Goal: Navigation & Orientation: Find specific page/section

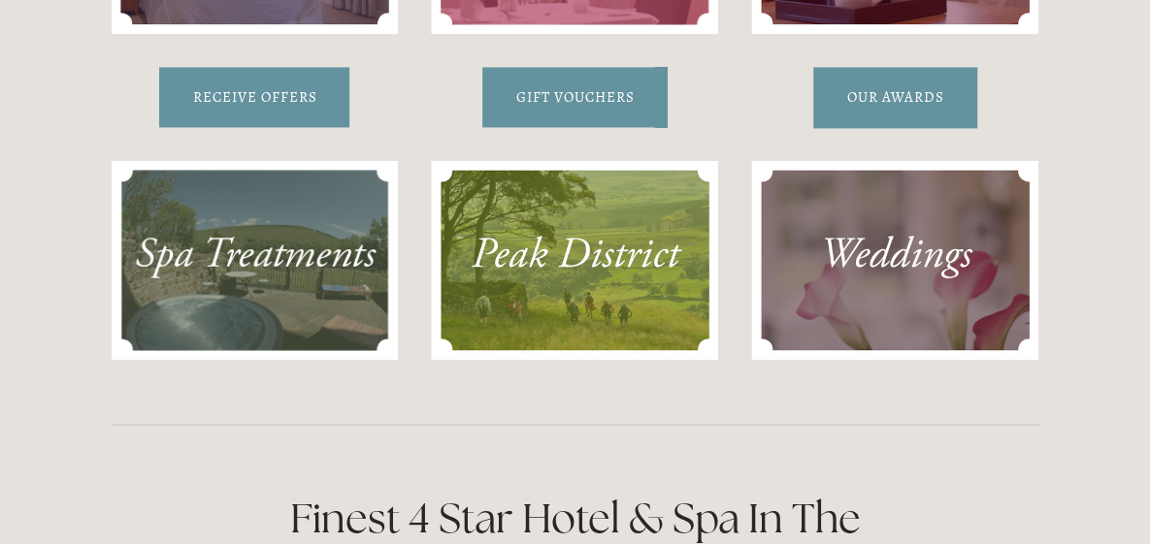
scroll to position [1464, 0]
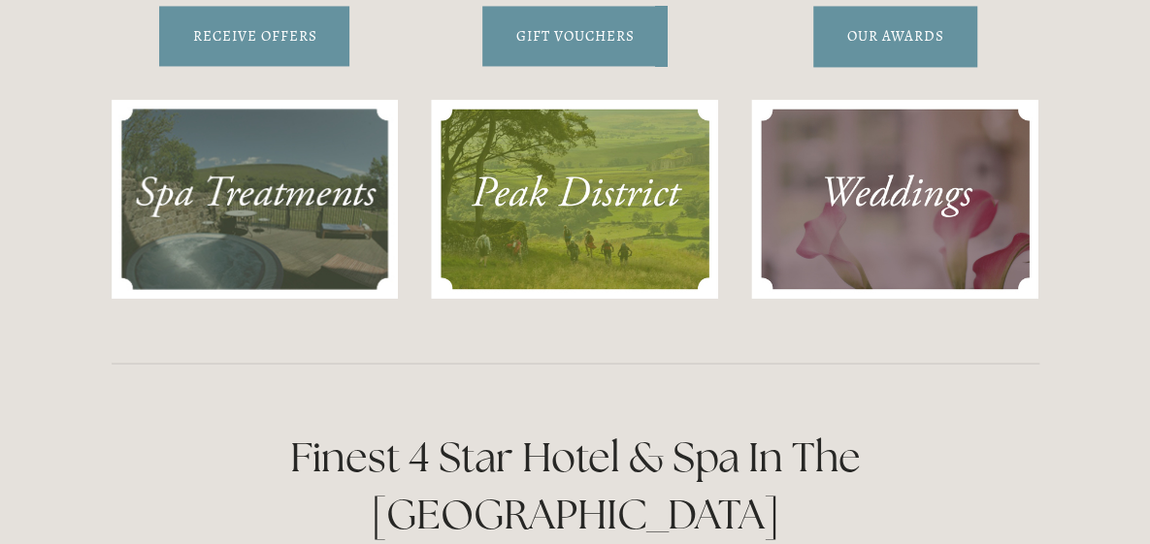
click at [279, 249] on img at bounding box center [255, 199] width 287 height 200
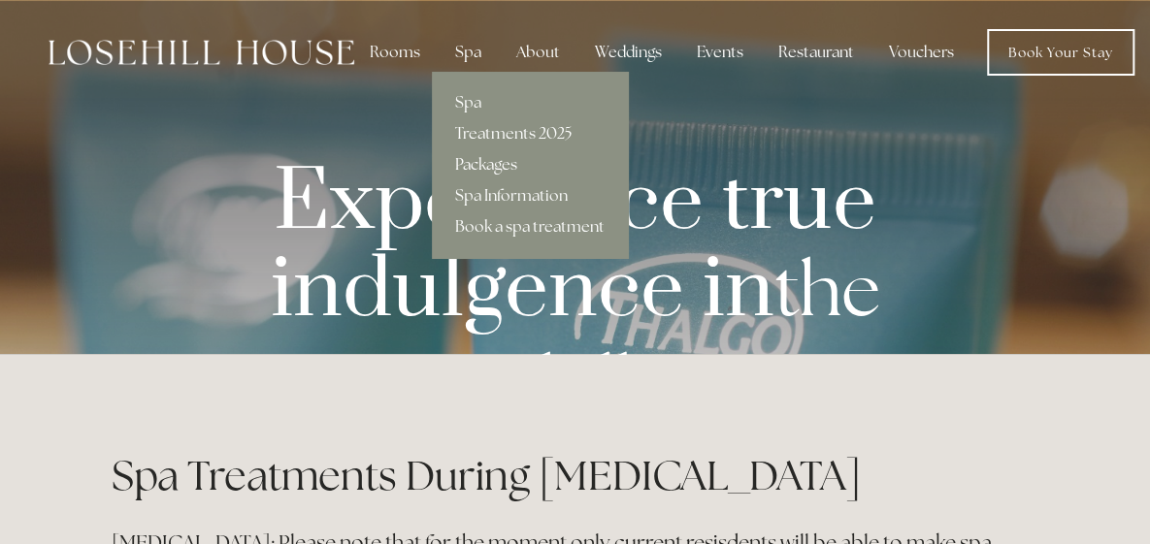
click at [468, 166] on link "Packages" at bounding box center [530, 164] width 196 height 31
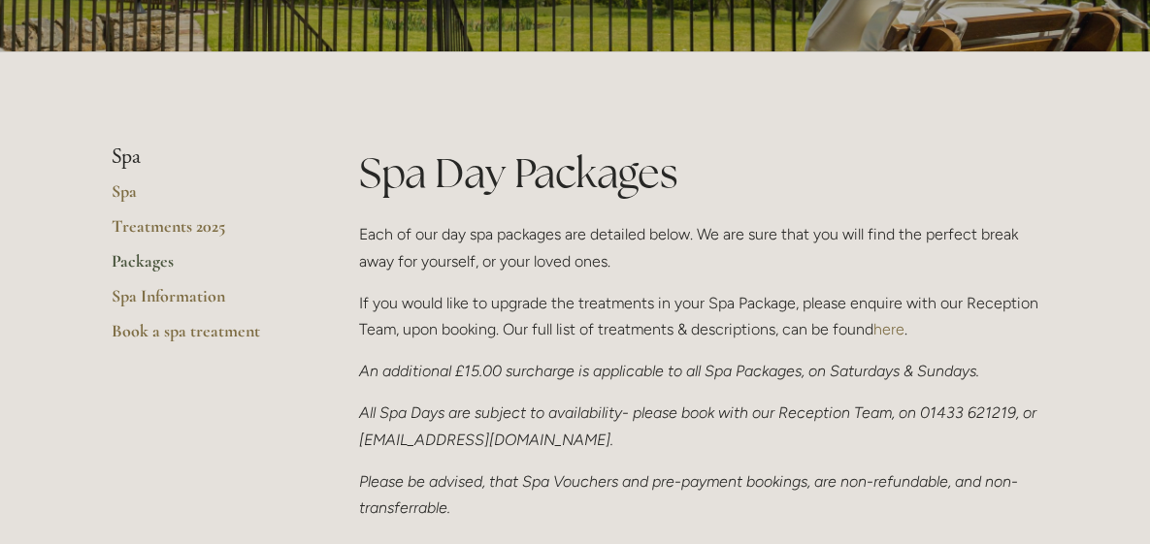
scroll to position [254, 0]
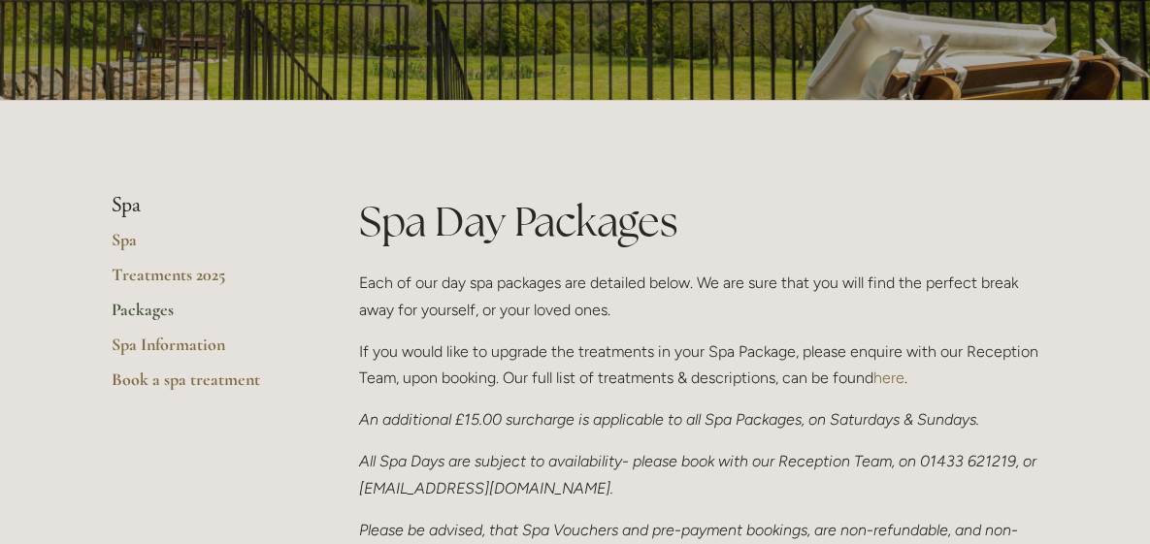
click at [126, 317] on link "Packages" at bounding box center [204, 316] width 185 height 35
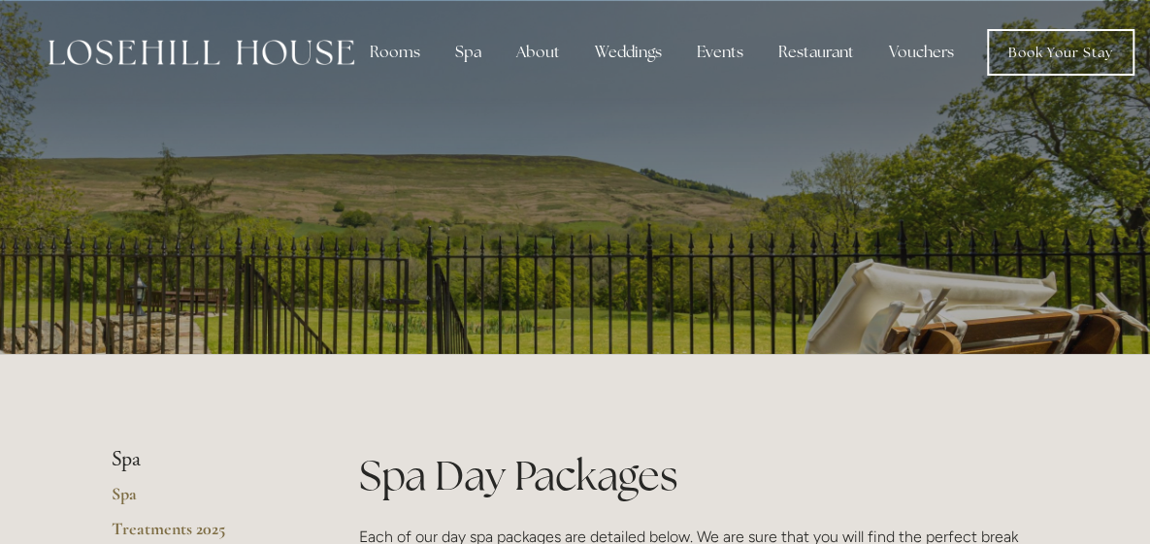
click at [113, 467] on li "Spa" at bounding box center [204, 459] width 185 height 25
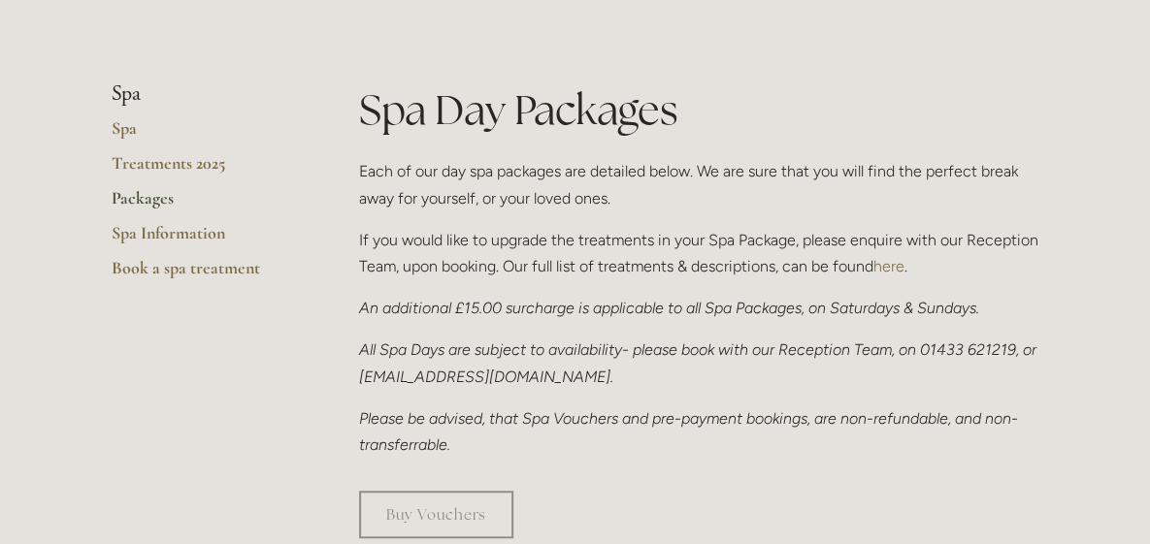
scroll to position [352, 0]
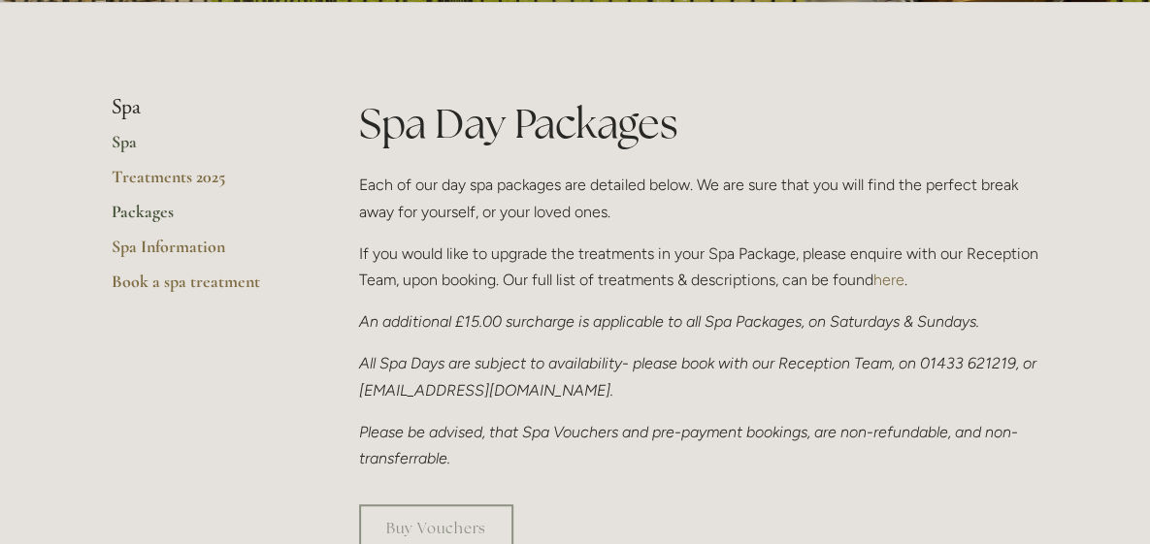
click at [127, 157] on link "Spa" at bounding box center [204, 148] width 185 height 35
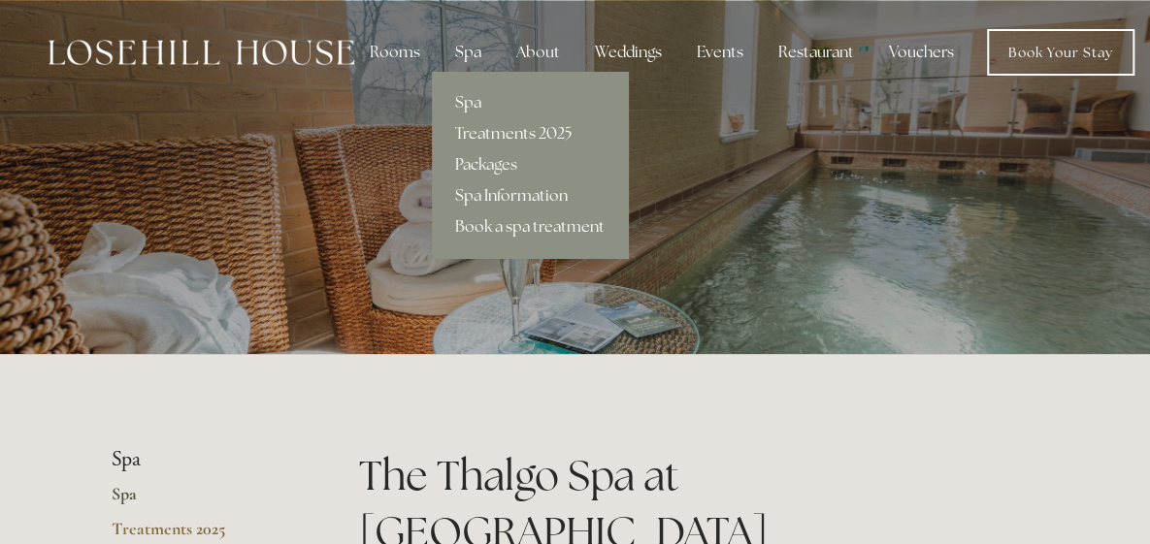
click at [503, 186] on link "Spa Information" at bounding box center [530, 196] width 196 height 31
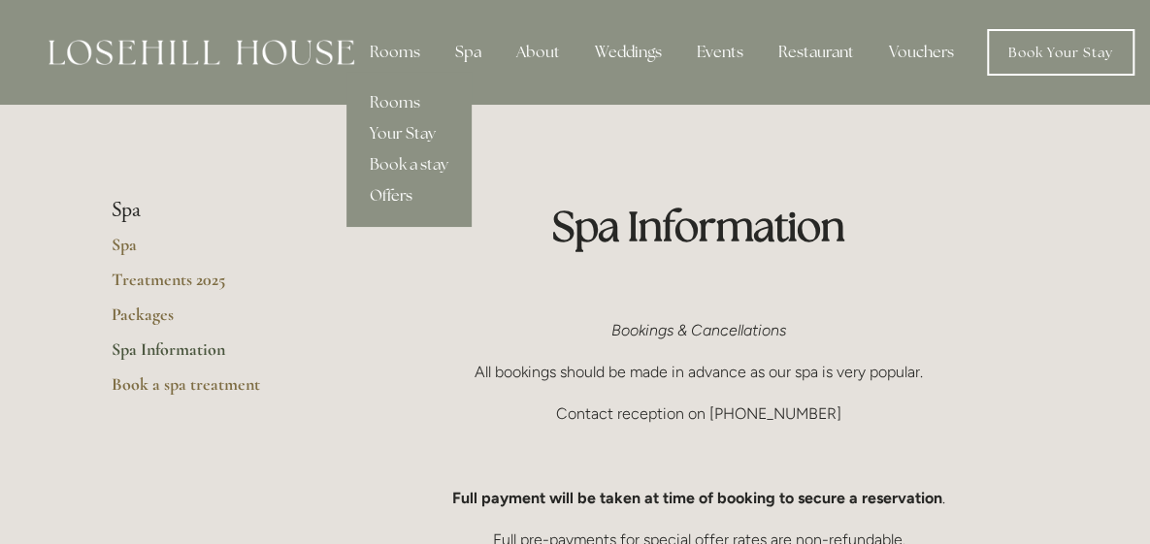
click at [377, 187] on link "Offers" at bounding box center [408, 196] width 125 height 31
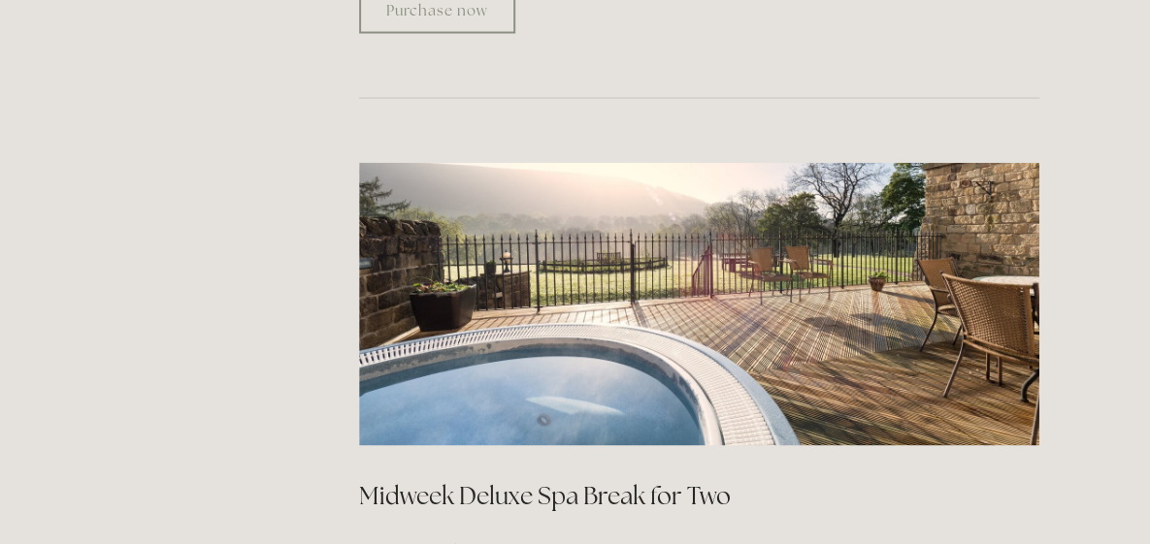
scroll to position [1805, 0]
